Goal: Browse casually

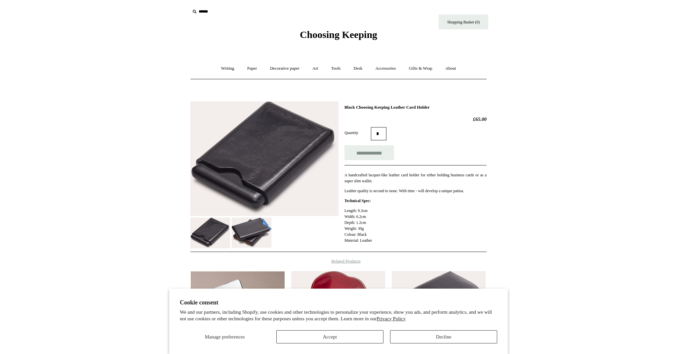
click at [358, 34] on span "Choosing Keeping" at bounding box center [338, 34] width 77 height 11
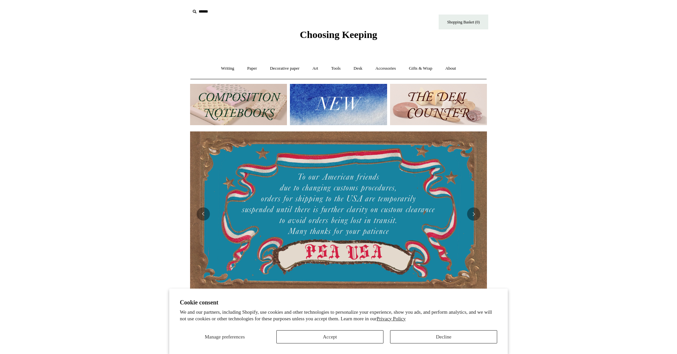
click at [324, 93] on img at bounding box center [338, 104] width 97 height 41
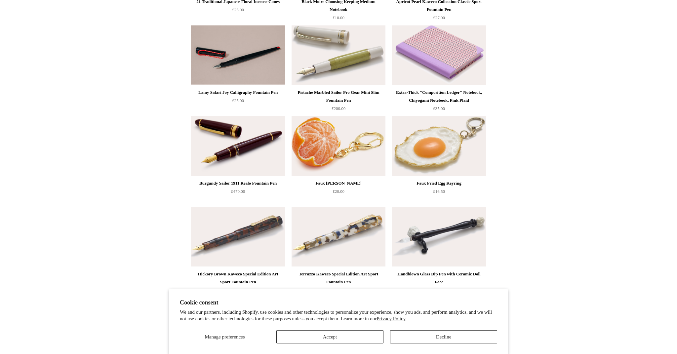
scroll to position [152, 1]
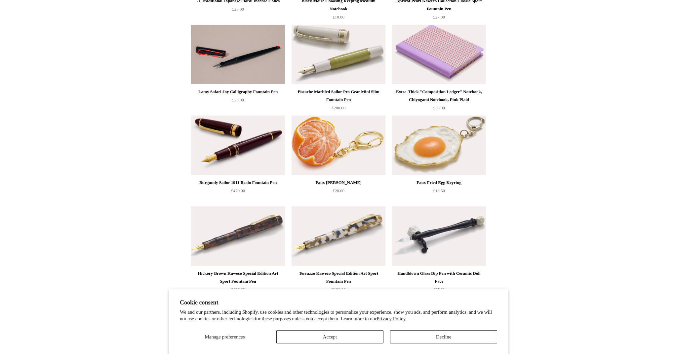
click at [351, 152] on img at bounding box center [339, 145] width 94 height 59
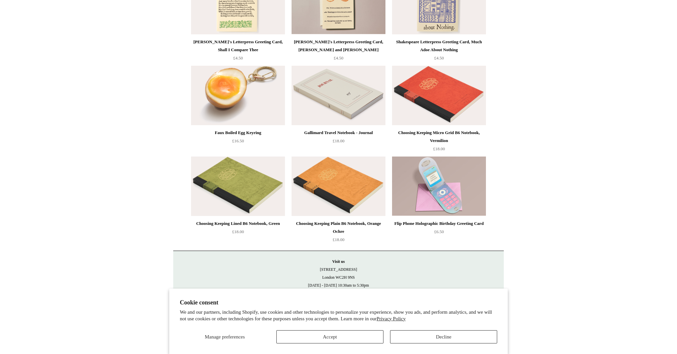
scroll to position [1383, 0]
click at [447, 335] on button "Decline" at bounding box center [443, 337] width 107 height 13
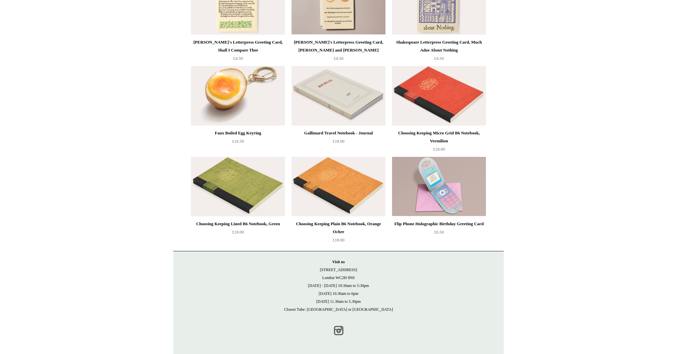
click at [340, 333] on link "Instagram" at bounding box center [338, 331] width 15 height 15
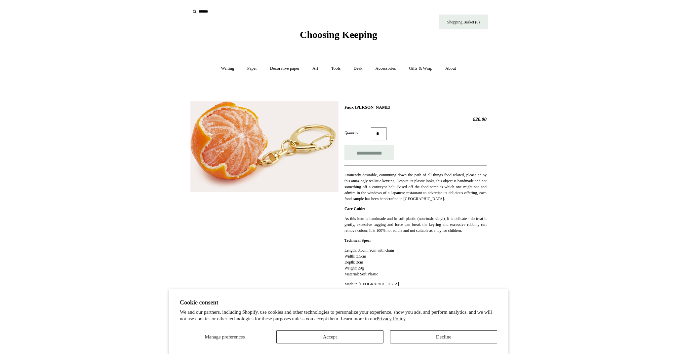
scroll to position [0, 0]
